Goal: Transaction & Acquisition: Obtain resource

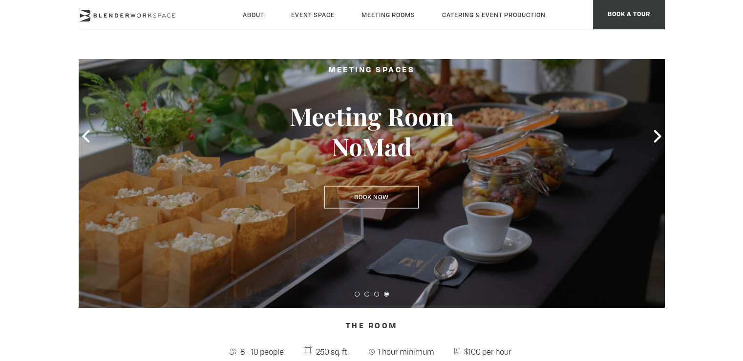
scroll to position [78, 0]
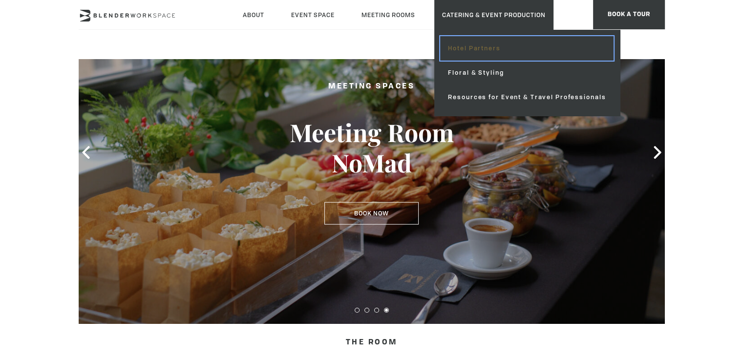
click at [491, 55] on link "Hotel Partners" at bounding box center [527, 48] width 174 height 24
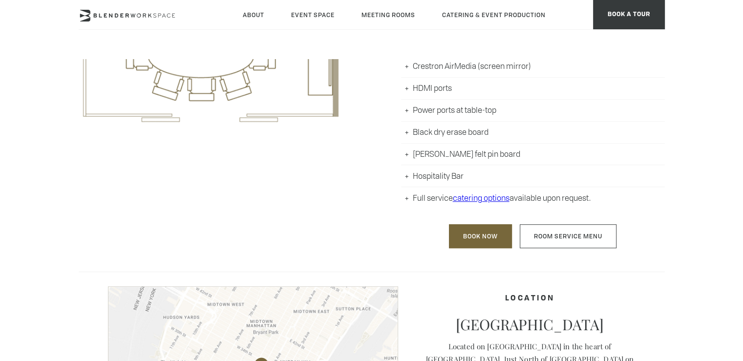
scroll to position [567, 0]
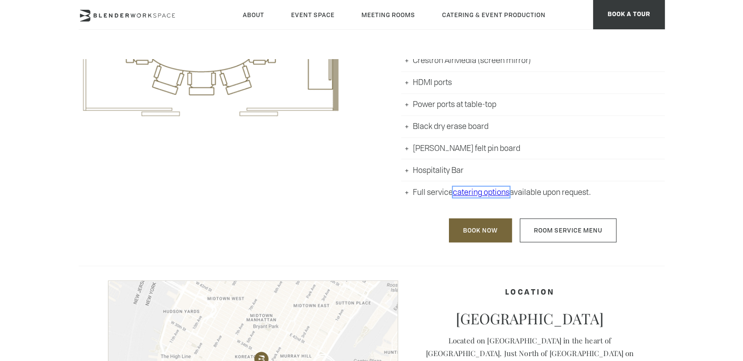
click at [475, 190] on link "catering options" at bounding box center [481, 192] width 57 height 11
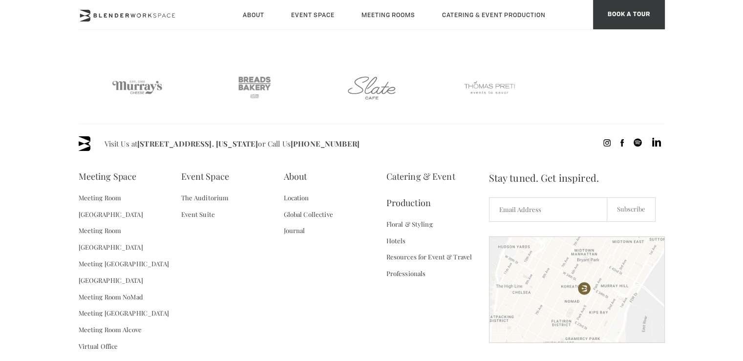
scroll to position [635, 0]
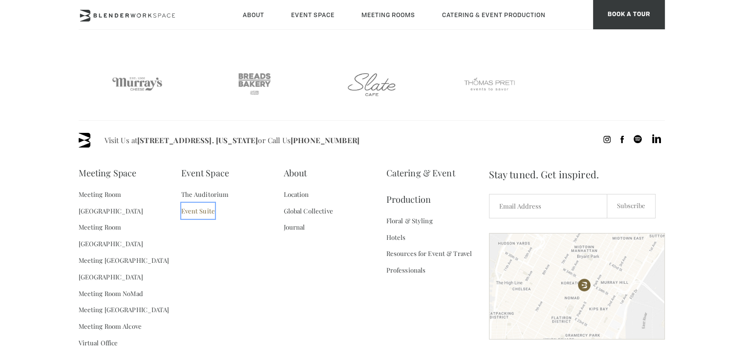
click at [206, 212] on link "Event Suite" at bounding box center [198, 211] width 34 height 17
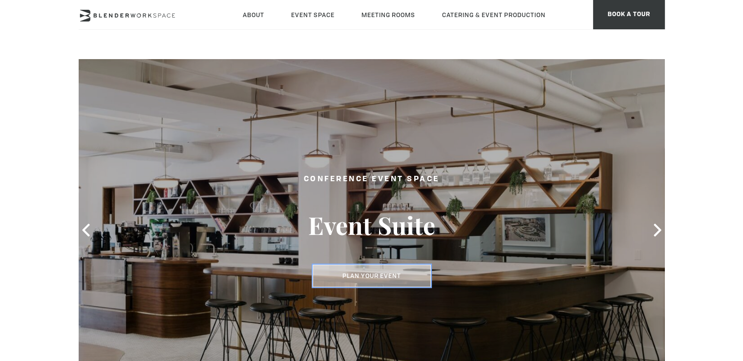
click at [400, 272] on button "Plan Your Event" at bounding box center [372, 276] width 118 height 22
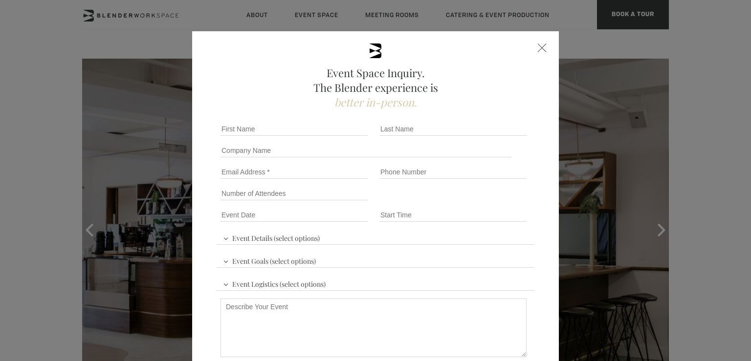
click at [538, 44] on div at bounding box center [542, 48] width 9 height 9
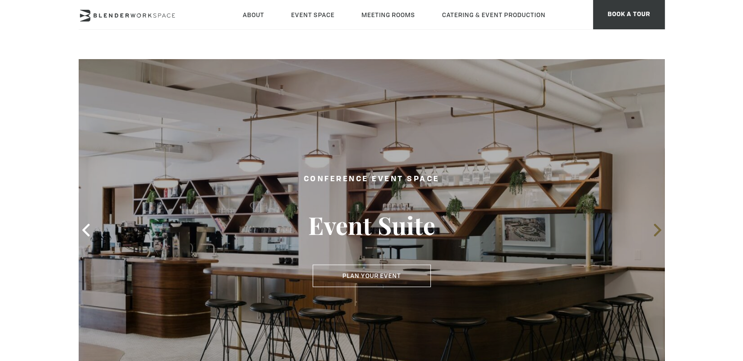
click at [654, 230] on icon at bounding box center [658, 230] width 13 height 13
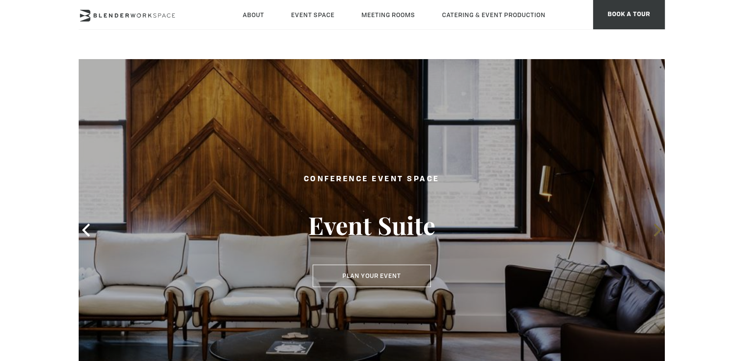
click at [657, 230] on icon at bounding box center [658, 230] width 13 height 13
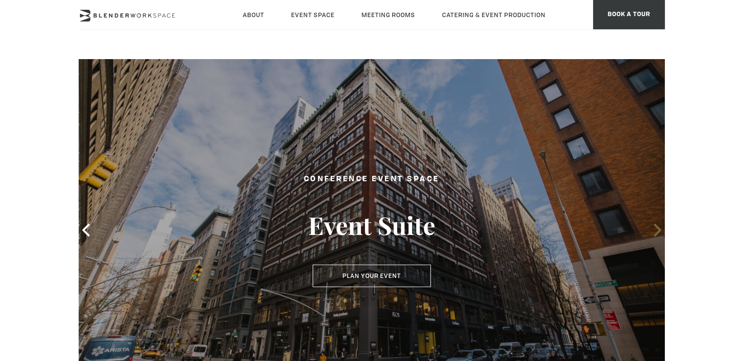
click at [657, 230] on icon at bounding box center [658, 230] width 13 height 13
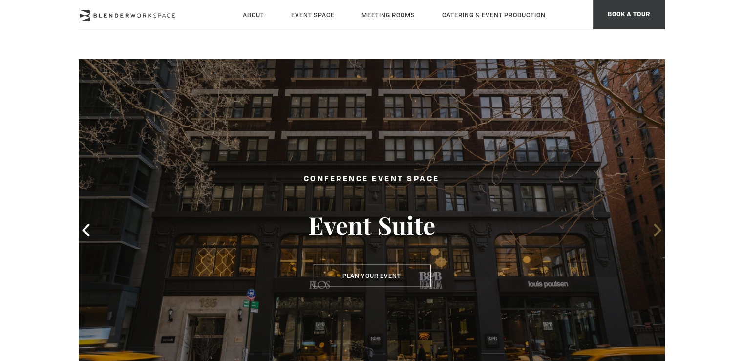
click at [657, 230] on icon at bounding box center [658, 230] width 13 height 13
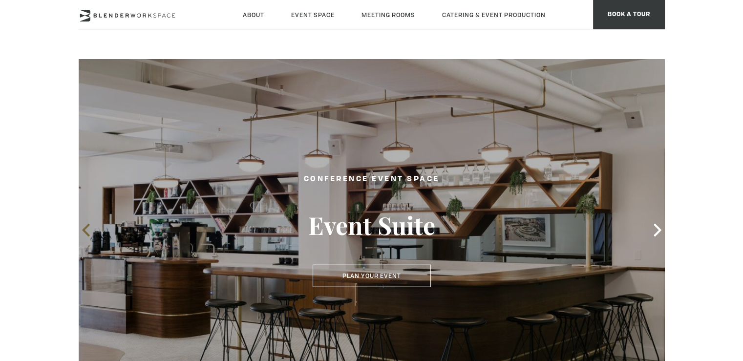
click at [86, 227] on icon at bounding box center [85, 230] width 7 height 13
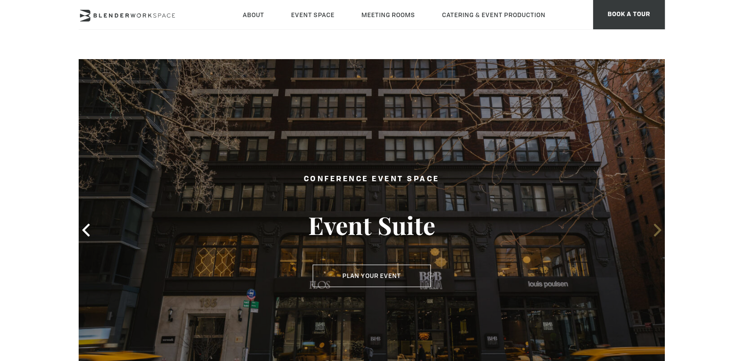
click at [654, 231] on icon at bounding box center [658, 230] width 13 height 13
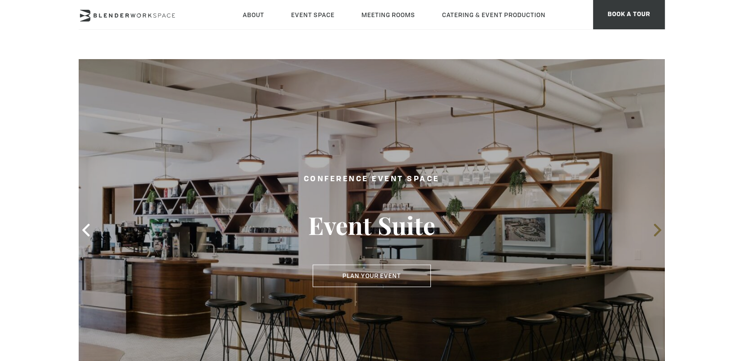
click at [654, 231] on icon at bounding box center [658, 230] width 13 height 13
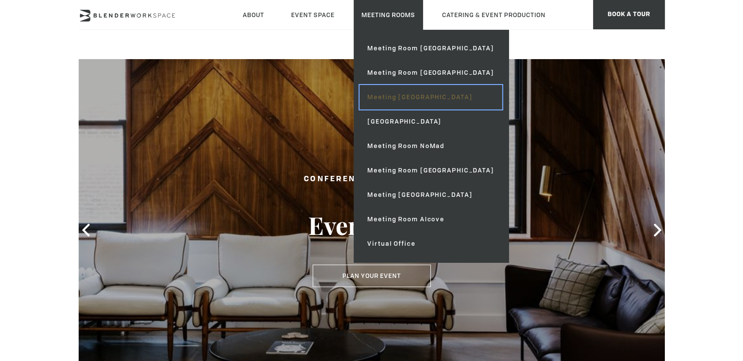
click at [446, 92] on link "Meeting [GEOGRAPHIC_DATA]" at bounding box center [431, 97] width 142 height 24
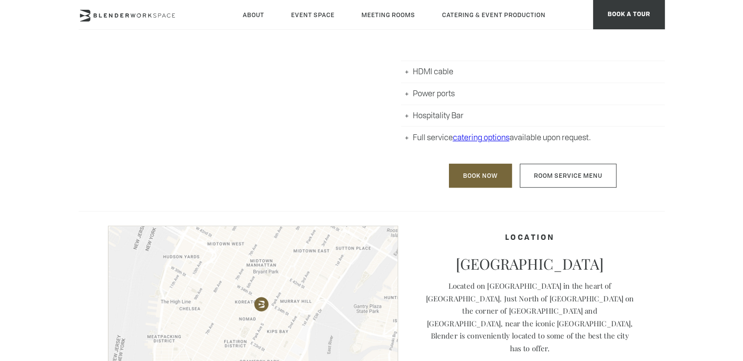
scroll to position [696, 0]
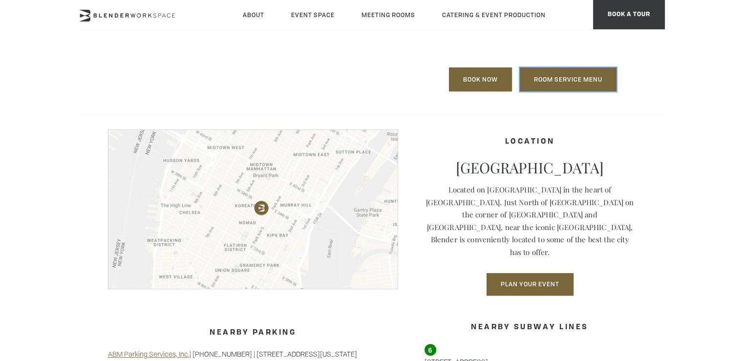
click at [560, 80] on link "Room Service Menu" at bounding box center [568, 79] width 97 height 24
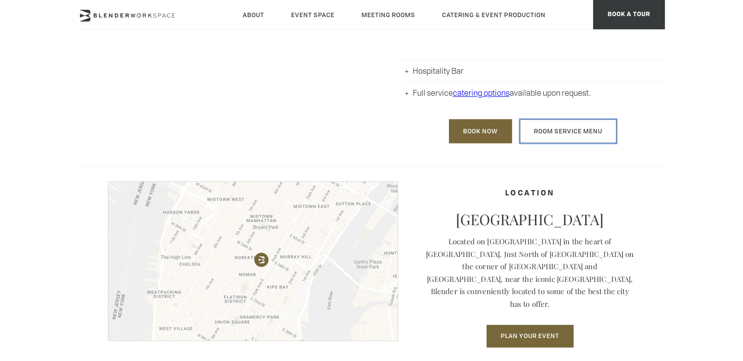
scroll to position [675, 0]
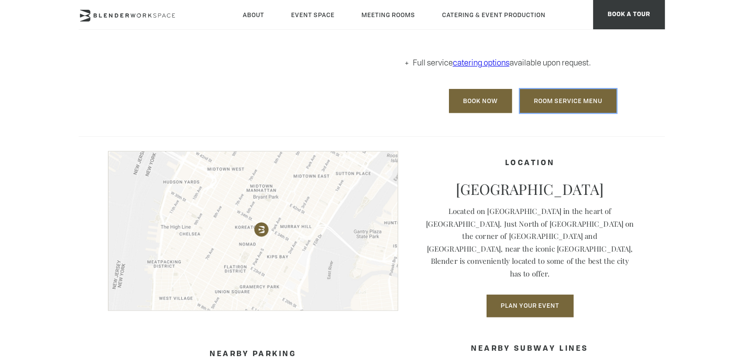
click at [585, 101] on link "Room Service Menu" at bounding box center [568, 101] width 97 height 24
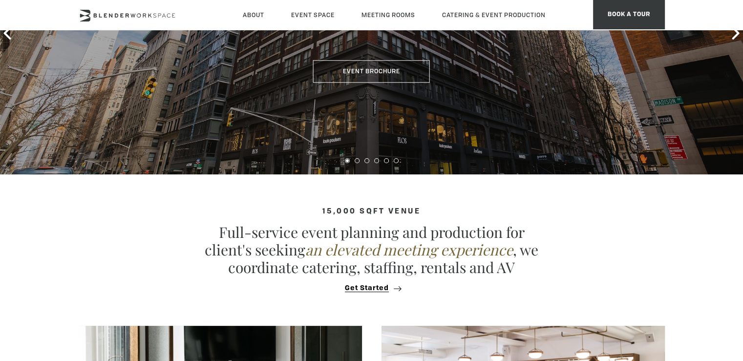
drag, startPoint x: 750, startPoint y: 60, endPoint x: 750, endPoint y: 100, distance: 40.6
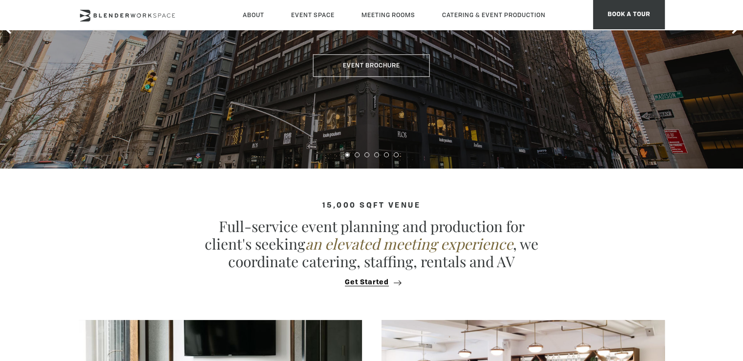
click at [190, 219] on div "15,000 sqft venue Full-service event planning and production for client's seeki…" at bounding box center [372, 244] width 587 height 85
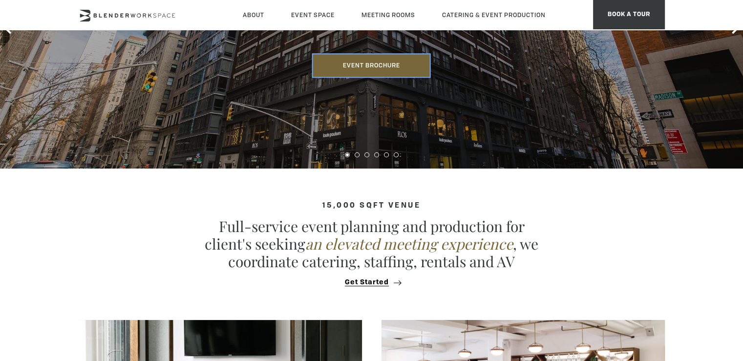
click at [396, 54] on link "Event Brochure" at bounding box center [371, 65] width 117 height 22
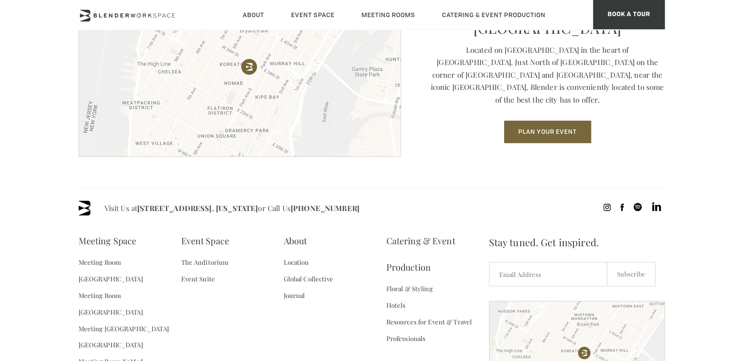
scroll to position [1443, 0]
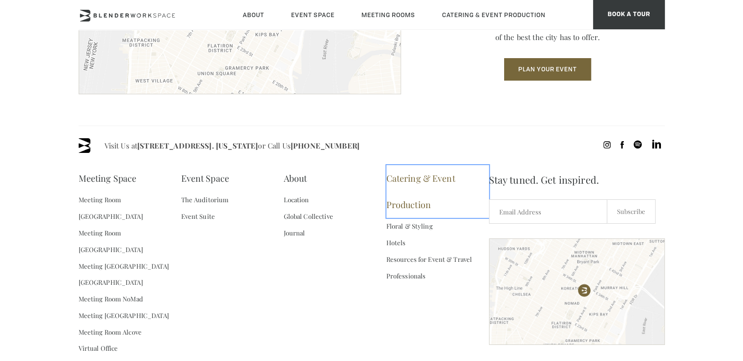
click at [402, 175] on link "Catering & Event Production" at bounding box center [438, 191] width 103 height 53
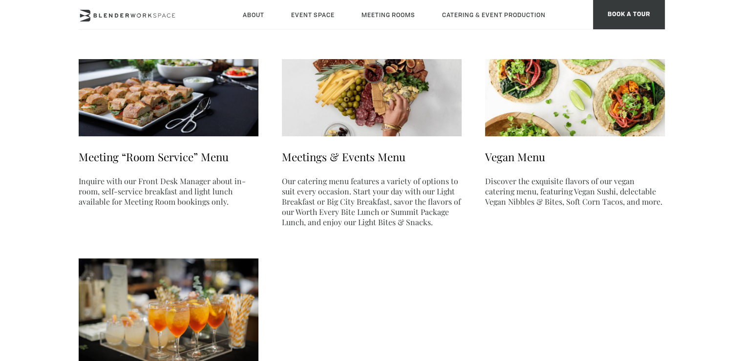
scroll to position [157, 0]
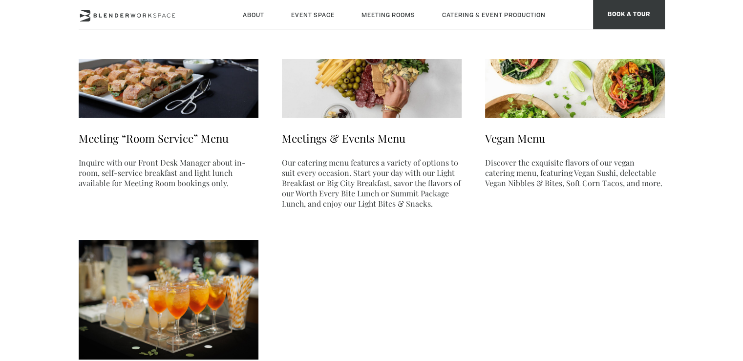
click at [349, 175] on p "Our catering menu features a variety of options to suit every occasion. Start y…" at bounding box center [372, 182] width 180 height 51
click at [317, 142] on link "Meetings & Events Menu" at bounding box center [344, 138] width 124 height 15
